Goal: Task Accomplishment & Management: Manage account settings

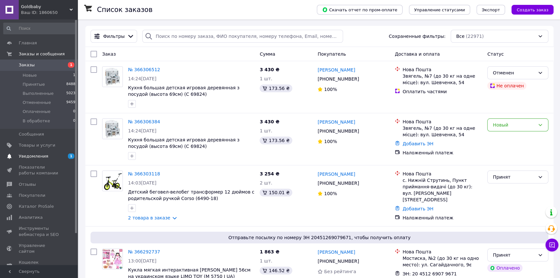
click at [34, 157] on span "Уведомления" at bounding box center [33, 156] width 29 height 6
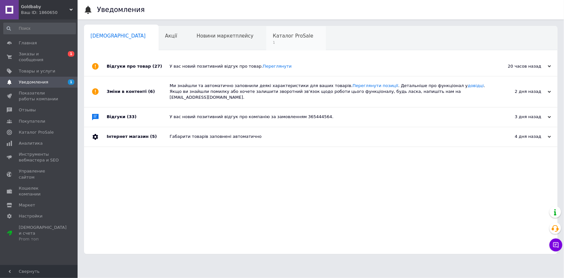
click at [273, 44] on span "1" at bounding box center [293, 42] width 40 height 5
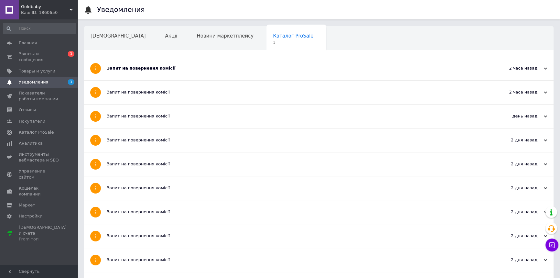
click at [153, 70] on div "Запит на повернення комісії" at bounding box center [295, 68] width 376 height 6
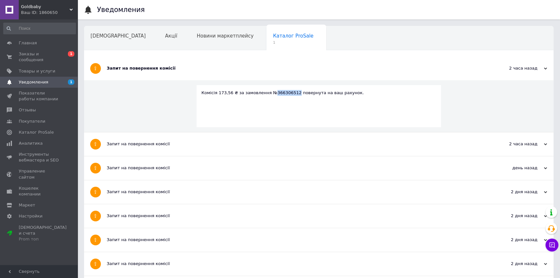
drag, startPoint x: 287, startPoint y: 91, endPoint x: 266, endPoint y: 91, distance: 21.7
click at [266, 91] on div "Комісія 173,56 ₴ за замовлення №366306512 повернута на ваш рахунок." at bounding box center [318, 93] width 235 height 6
copy div "366306512"
click at [203, 34] on span "Новини маркетплейсу" at bounding box center [225, 36] width 57 height 6
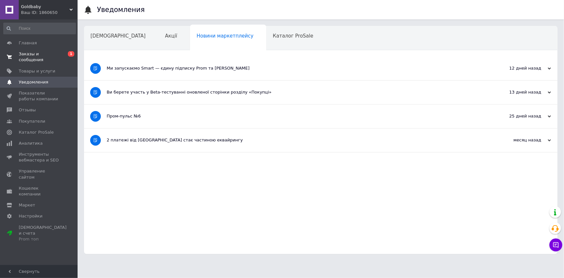
click at [46, 53] on span "Заказы и сообщения" at bounding box center [39, 57] width 41 height 12
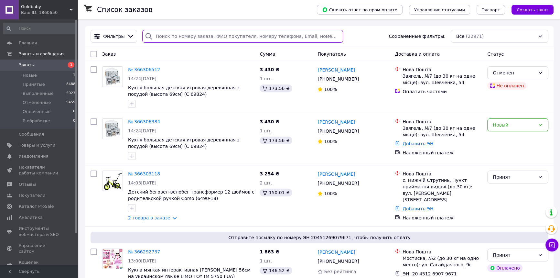
click at [166, 31] on input "search" at bounding box center [242, 36] width 200 height 13
paste input "366306512"
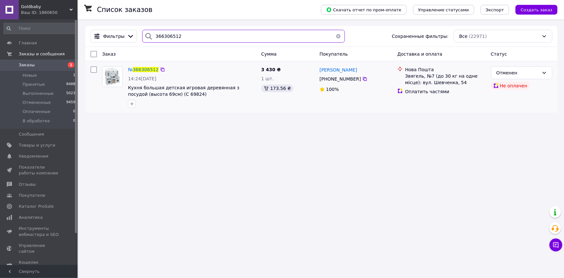
type input "366306512"
click at [179, 103] on div at bounding box center [192, 104] width 131 height 10
drag, startPoint x: 188, startPoint y: 40, endPoint x: 142, endPoint y: 30, distance: 47.6
click at [142, 30] on div "366306512" at bounding box center [243, 36] width 202 height 13
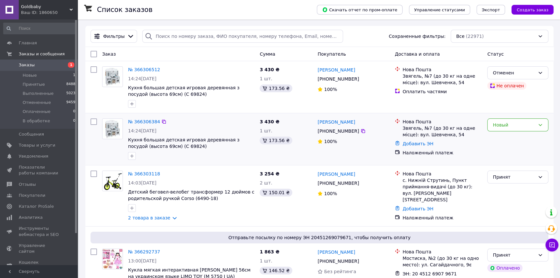
click at [179, 163] on div "№ 366306384 14:24, 12.10.2025 Кухня большая детская игровая деревянная з посудо…" at bounding box center [319, 139] width 468 height 52
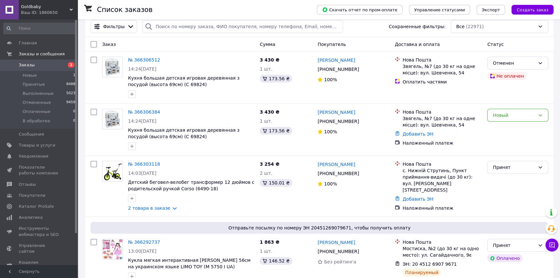
scroll to position [29, 0]
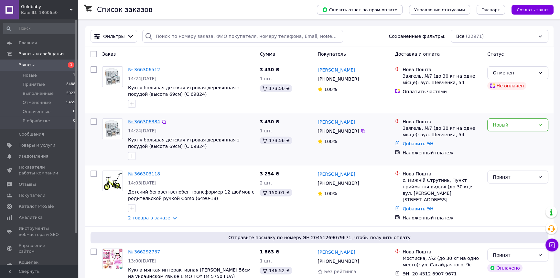
click at [149, 120] on link "№ 366306384" at bounding box center [144, 121] width 32 height 5
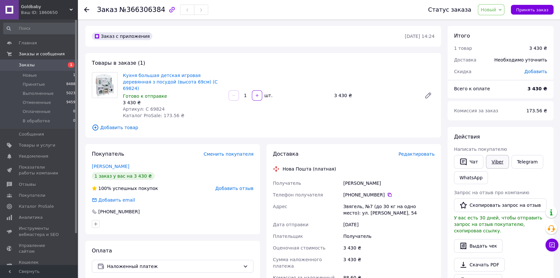
click at [493, 158] on link "Viber" at bounding box center [497, 162] width 23 height 14
click at [520, 155] on link "Telegram" at bounding box center [527, 162] width 32 height 14
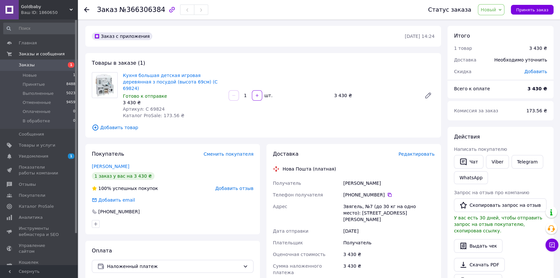
click at [87, 7] on icon at bounding box center [86, 9] width 5 height 5
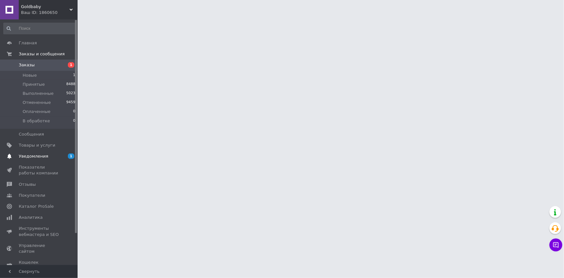
click at [41, 152] on link "Уведомления 1 0" at bounding box center [39, 156] width 79 height 11
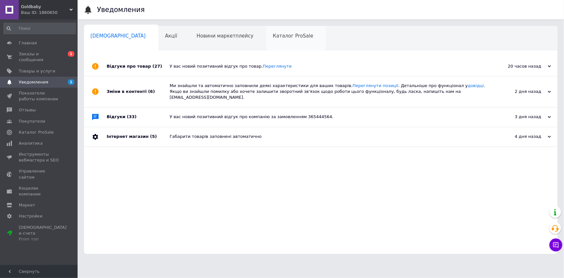
click at [266, 49] on div "Каталог ProSale 0" at bounding box center [296, 38] width 60 height 25
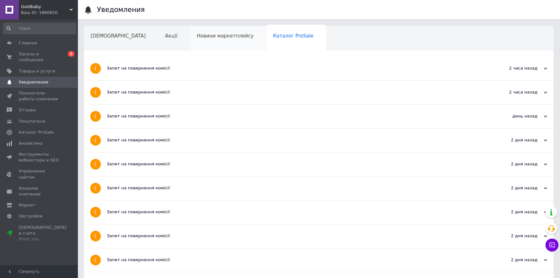
click at [209, 41] on div "Новини маркетплейсу" at bounding box center [228, 38] width 76 height 25
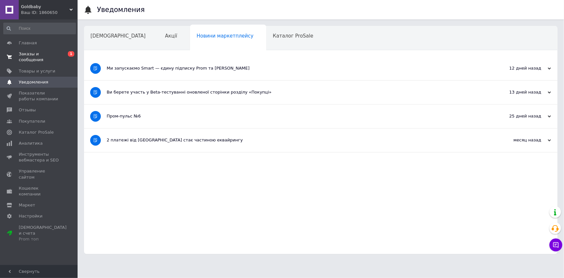
click at [48, 53] on span "Заказы и сообщения" at bounding box center [39, 57] width 41 height 12
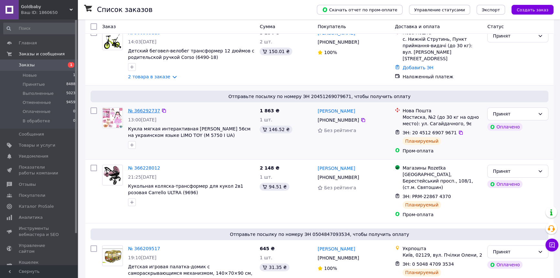
scroll to position [176, 0]
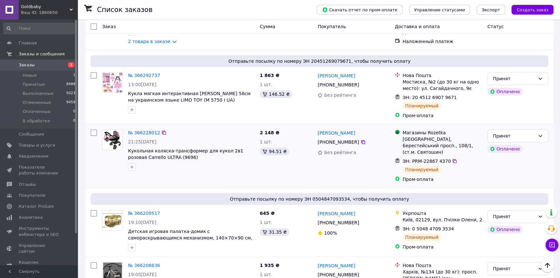
click at [213, 172] on div "№ 366228012 21:25[DATE] Кукольная коляска-трансформер для кукол 2в1 розовая Car…" at bounding box center [191, 150] width 132 height 47
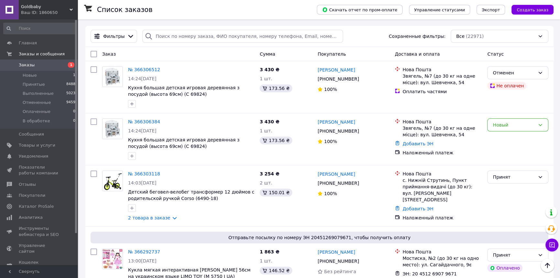
scroll to position [0, 0]
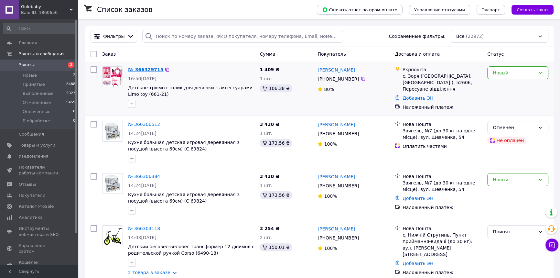
click at [140, 70] on link "№ 366329715" at bounding box center [145, 69] width 35 height 5
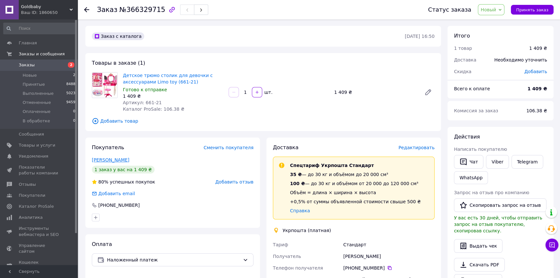
click at [109, 158] on link "[PERSON_NAME]" at bounding box center [111, 159] width 38 height 5
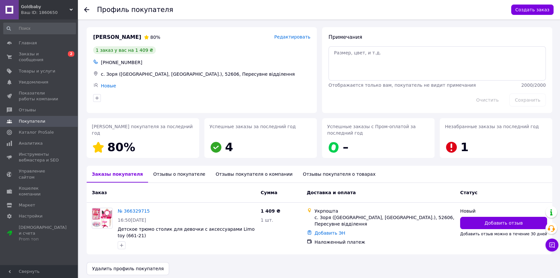
click at [164, 174] on div "Отзывы о покупателе" at bounding box center [179, 174] width 62 height 17
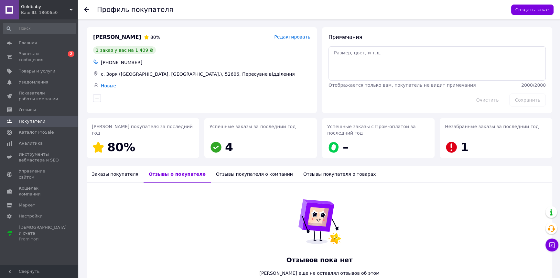
click at [85, 12] on icon at bounding box center [86, 9] width 5 height 5
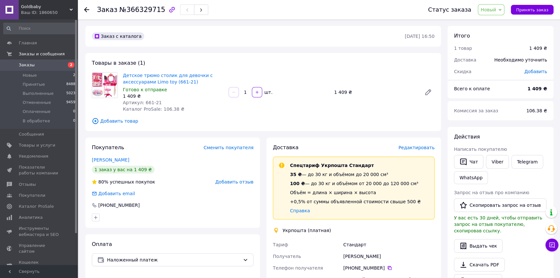
click at [87, 9] on icon at bounding box center [86, 9] width 5 height 5
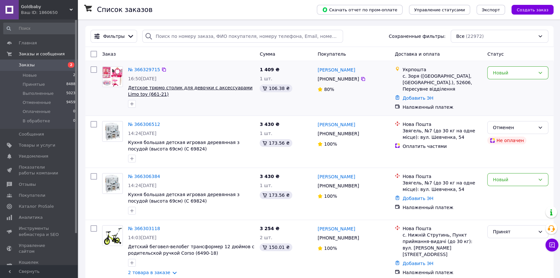
click at [161, 89] on span "Детское трюмо столик для девочки с аксессуарами Limo toy (661-21)" at bounding box center [190, 91] width 124 height 12
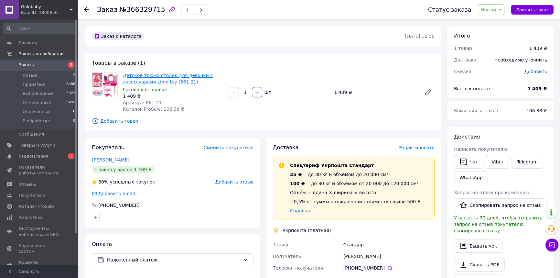
click at [163, 77] on link "Детское трюмо столик для девочки с аксессуарами Limo toy (661-21)" at bounding box center [168, 79] width 90 height 12
click at [88, 9] on icon at bounding box center [86, 9] width 5 height 5
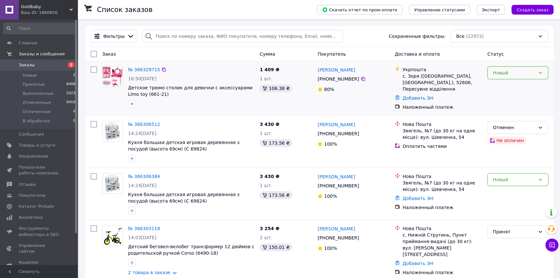
click at [541, 71] on icon at bounding box center [540, 72] width 5 height 5
click at [511, 87] on li "Принят" at bounding box center [518, 87] width 60 height 12
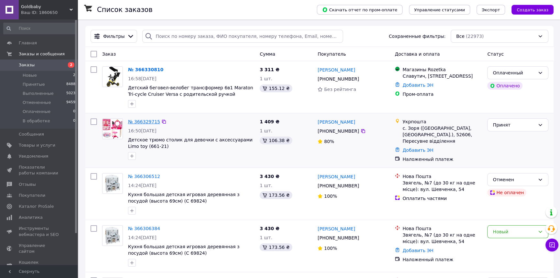
click at [147, 120] on link "№ 366329715" at bounding box center [144, 121] width 32 height 5
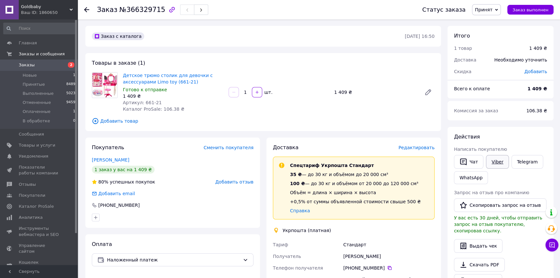
click at [493, 160] on link "Viber" at bounding box center [497, 162] width 23 height 14
click at [87, 9] on icon at bounding box center [86, 9] width 5 height 5
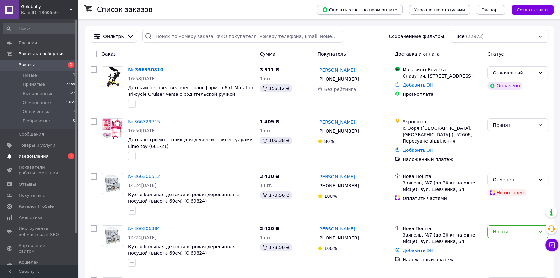
click at [32, 154] on span "Уведомления" at bounding box center [33, 156] width 29 height 6
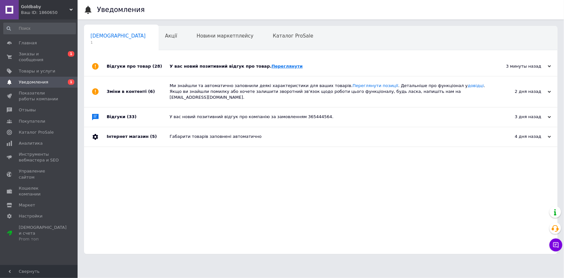
click at [272, 66] on link "Переглянути" at bounding box center [287, 66] width 31 height 5
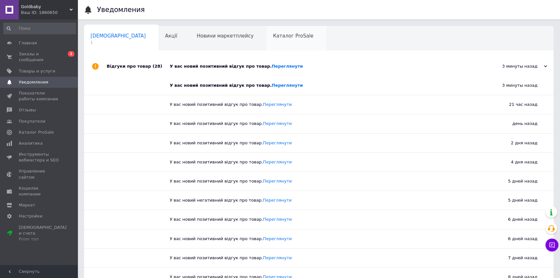
click at [273, 33] on span "Каталог ProSale" at bounding box center [293, 36] width 40 height 6
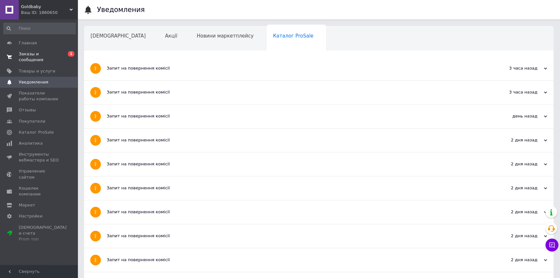
click at [34, 55] on span "Заказы и сообщения" at bounding box center [39, 57] width 41 height 12
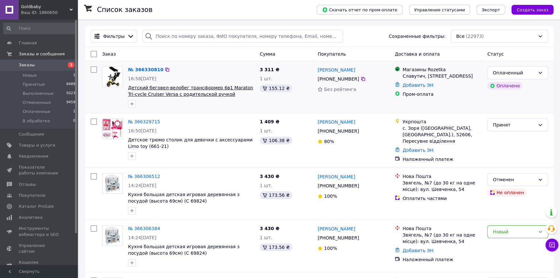
click at [187, 88] on span "Детский беговел-велобег трансформер 6в1 Maraton Tri-cycle Cruiser Versa с родит…" at bounding box center [190, 94] width 125 height 18
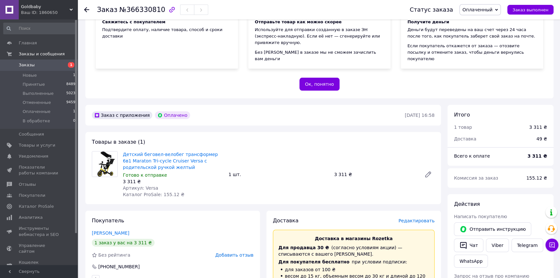
scroll to position [117, 0]
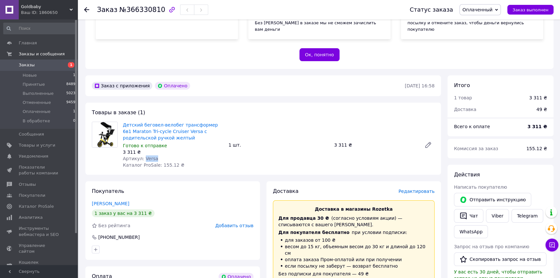
drag, startPoint x: 154, startPoint y: 153, endPoint x: 142, endPoint y: 151, distance: 11.9
click at [142, 155] on div "Артикул: Versa" at bounding box center [173, 158] width 101 height 6
copy span "Versa"
click at [87, 8] on icon at bounding box center [86, 9] width 5 height 5
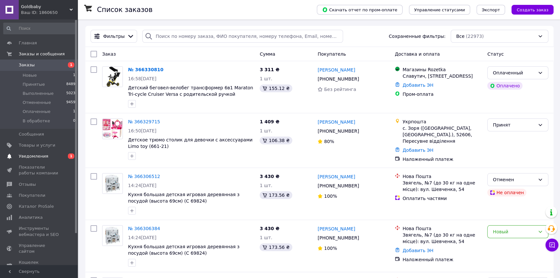
click at [36, 157] on span "Уведомления" at bounding box center [33, 156] width 29 height 6
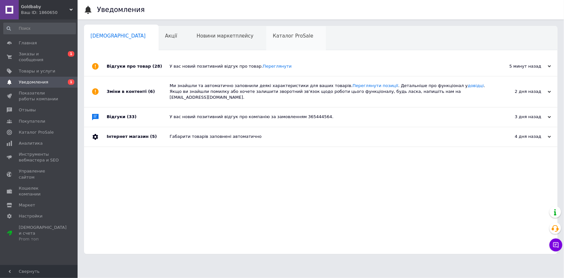
click at [273, 38] on span "Каталог ProSale" at bounding box center [293, 36] width 40 height 6
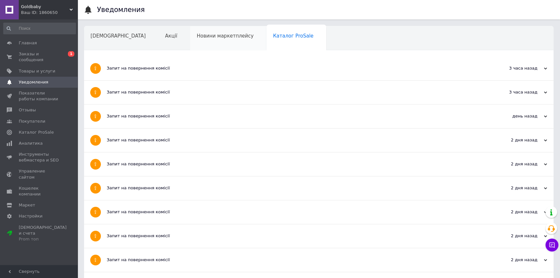
click at [210, 35] on span "Новини маркетплейсу" at bounding box center [225, 36] width 57 height 6
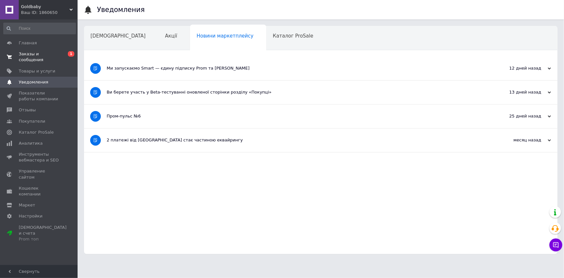
click at [52, 50] on link "Заказы и сообщения 0 1" at bounding box center [39, 56] width 79 height 17
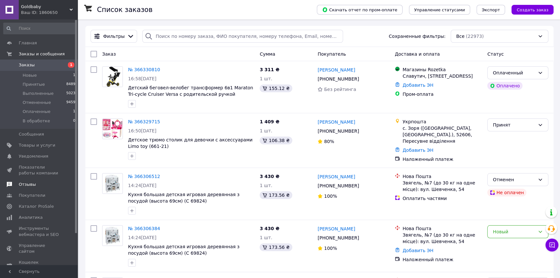
click at [38, 186] on span "Отзывы" at bounding box center [39, 184] width 41 height 6
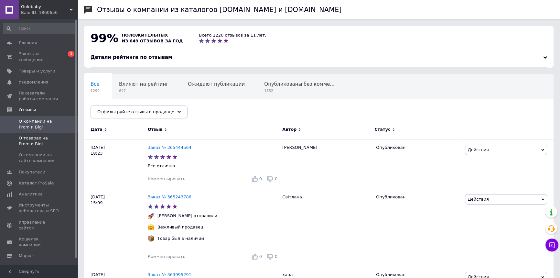
click at [36, 135] on span "О товарах на Prom и Bigl" at bounding box center [39, 141] width 41 height 12
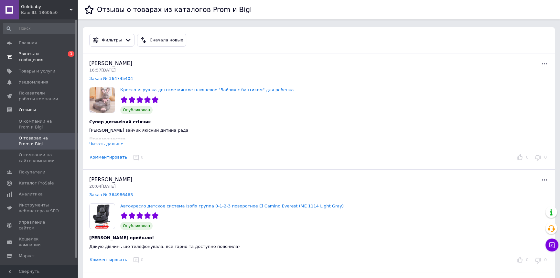
click at [27, 51] on span "Заказы и сообщения" at bounding box center [39, 57] width 41 height 12
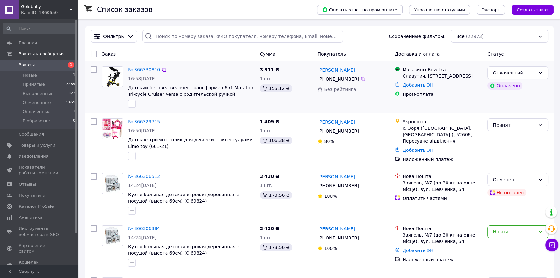
click at [137, 70] on link "№ 366330810" at bounding box center [144, 69] width 32 height 5
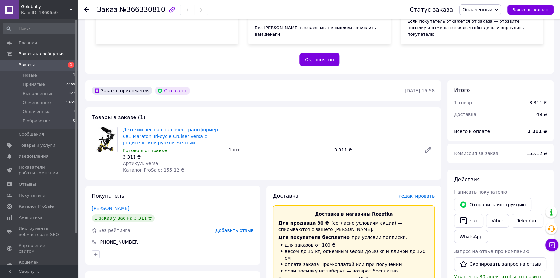
scroll to position [117, 0]
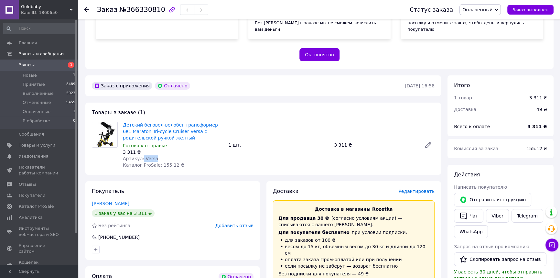
drag, startPoint x: 153, startPoint y: 151, endPoint x: 142, endPoint y: 149, distance: 11.4
click at [141, 155] on div "Артикул: Versa" at bounding box center [173, 158] width 101 height 6
copy span "Versa"
click at [87, 10] on use at bounding box center [86, 9] width 5 height 5
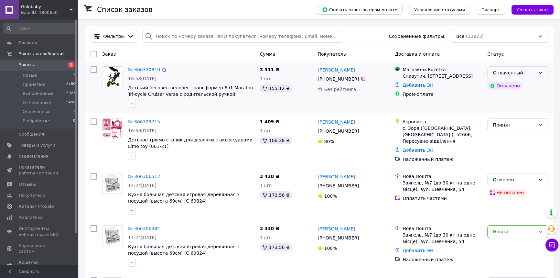
click at [543, 72] on div "Оплаченный" at bounding box center [517, 72] width 61 height 13
click at [498, 86] on li "Принят" at bounding box center [518, 87] width 60 height 12
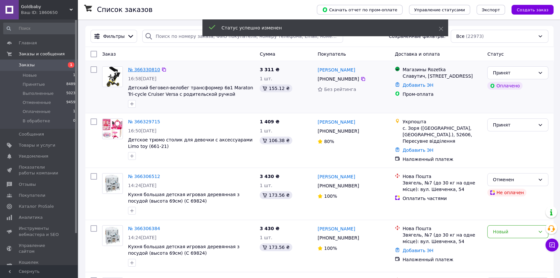
click at [145, 67] on link "№ 366330810" at bounding box center [144, 69] width 32 height 5
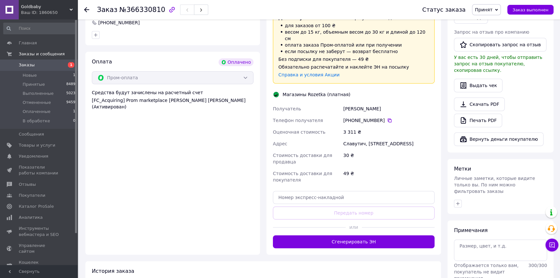
scroll to position [352, 0]
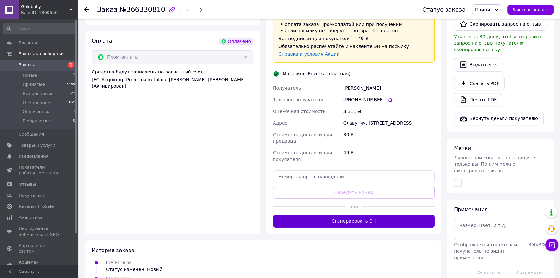
click at [369, 214] on button "Сгенерировать ЭН" at bounding box center [354, 220] width 162 height 13
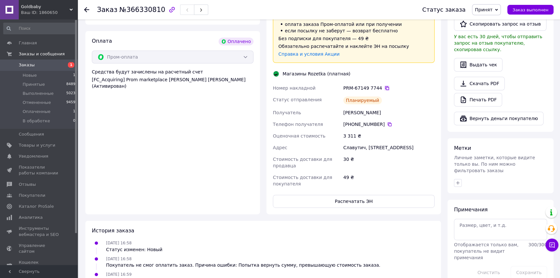
click at [384, 85] on icon at bounding box center [386, 87] width 5 height 5
click at [86, 9] on icon at bounding box center [86, 9] width 5 height 5
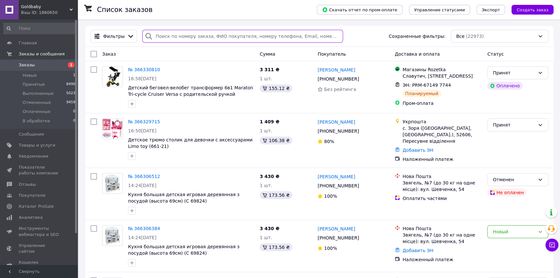
click at [166, 34] on input "search" at bounding box center [242, 36] width 200 height 13
